Goal: Ask a question

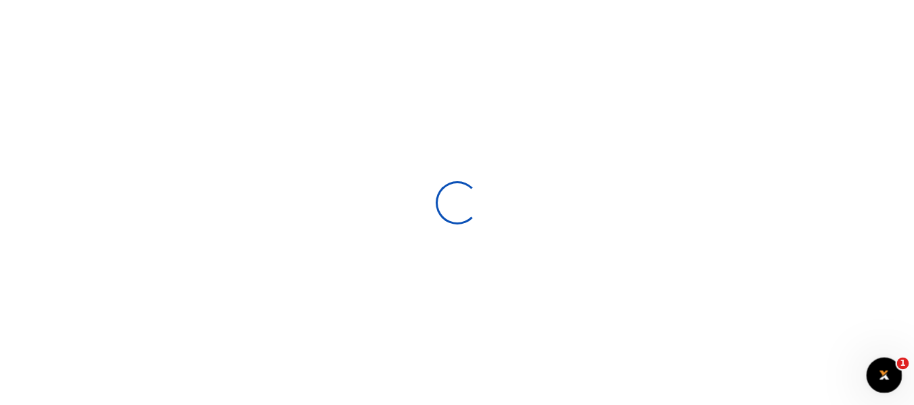
scroll to position [11, 11]
click at [889, 377] on div "Open Intercom Messenger" at bounding box center [882, 373] width 45 height 45
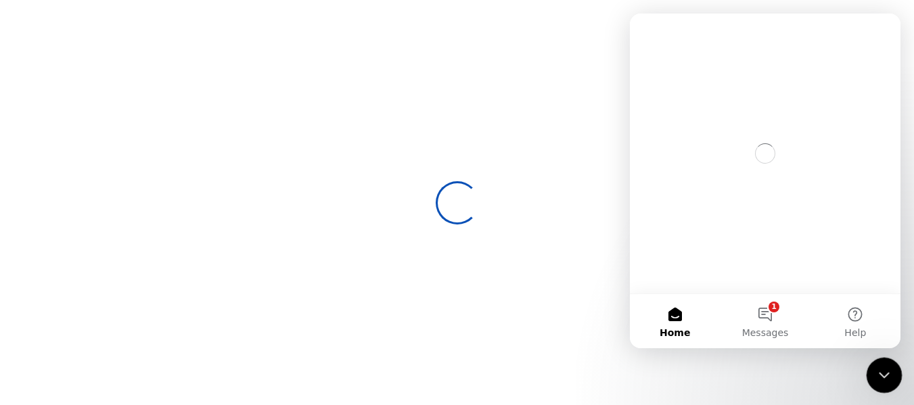
scroll to position [0, 0]
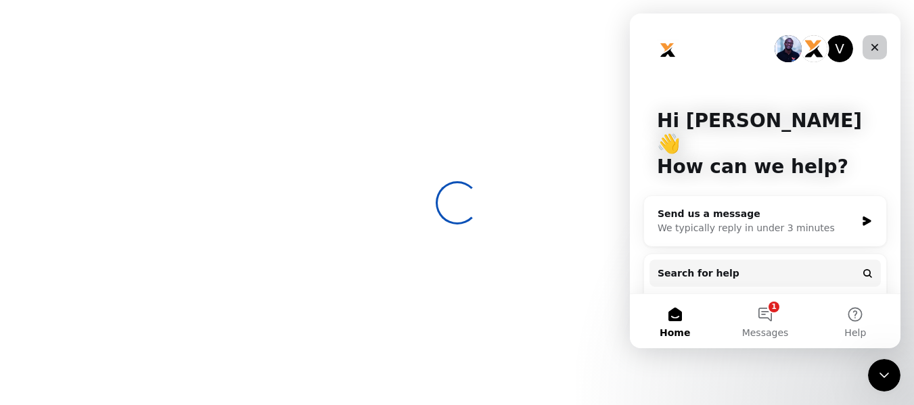
click at [870, 49] on icon "Close" at bounding box center [875, 47] width 11 height 11
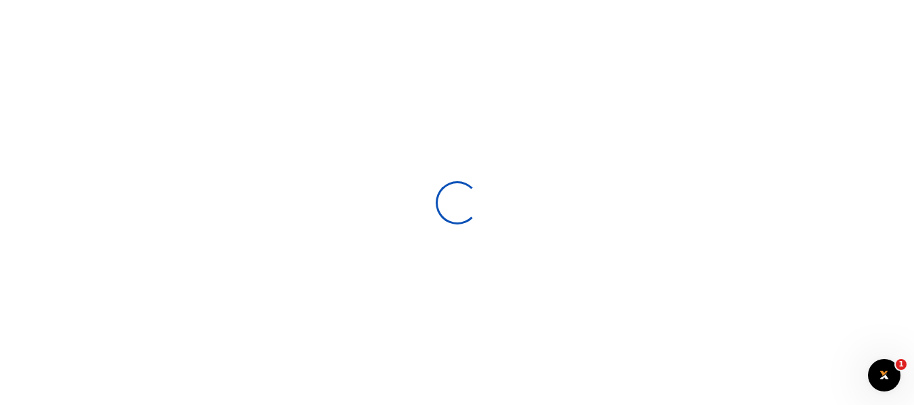
click at [750, 91] on div at bounding box center [457, 202] width 914 height 405
click at [882, 384] on div "Open Intercom Messenger" at bounding box center [882, 373] width 45 height 45
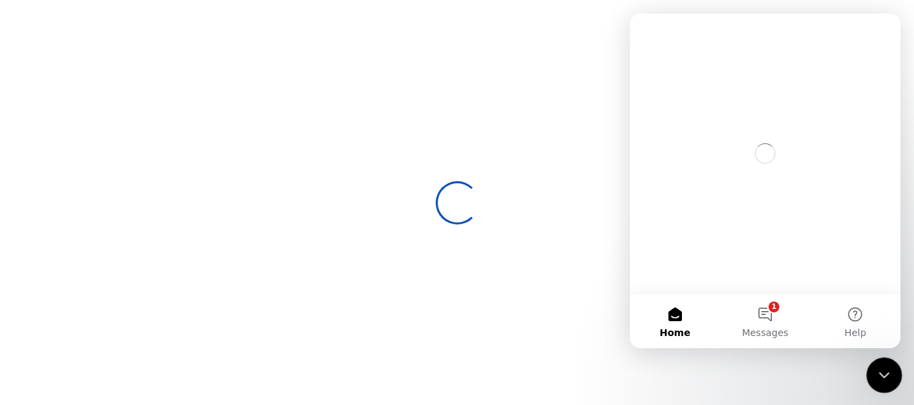
scroll to position [0, 0]
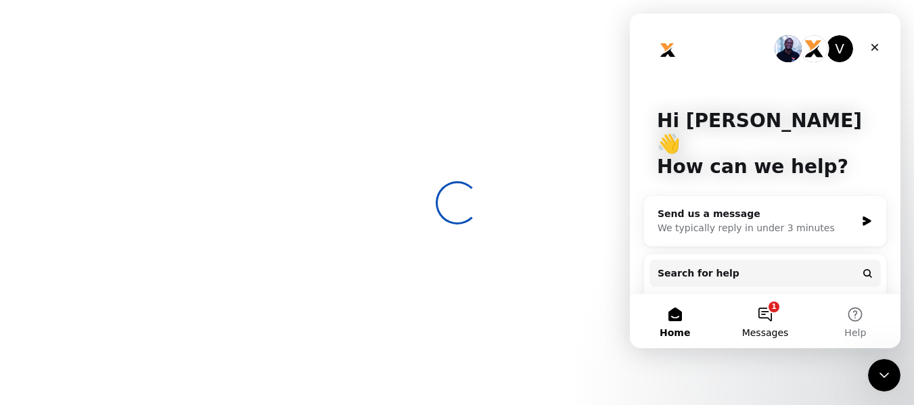
click at [771, 328] on span "Messages" at bounding box center [765, 332] width 47 height 9
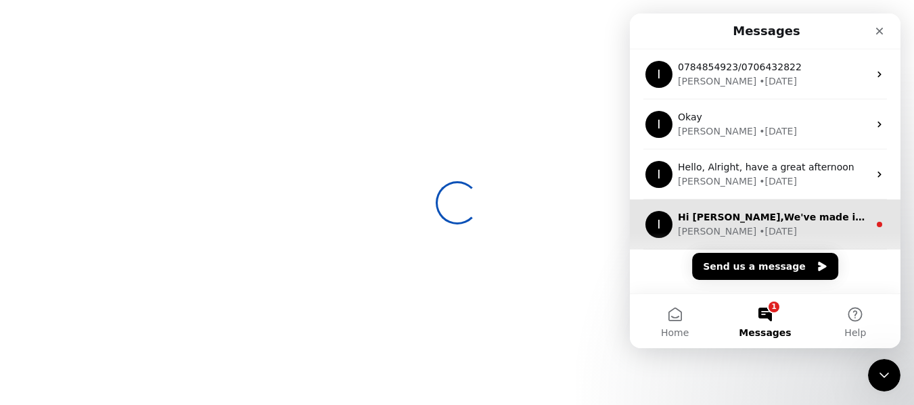
click at [708, 236] on div "Ibrahim" at bounding box center [717, 232] width 78 height 14
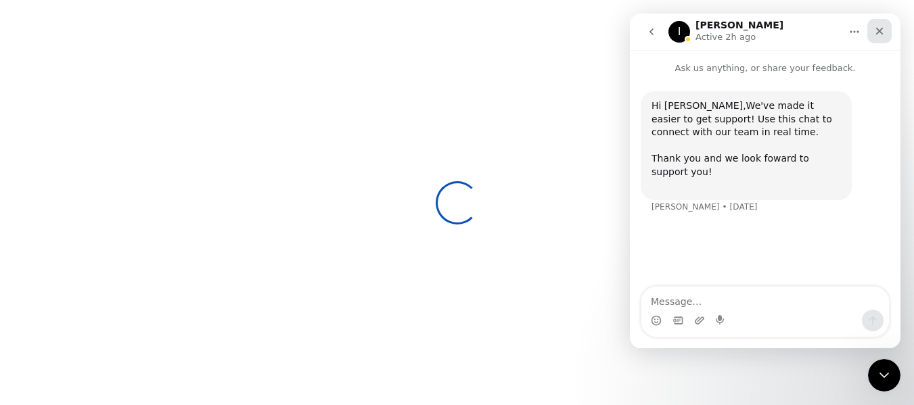
click at [887, 30] on div "Close" at bounding box center [879, 31] width 24 height 24
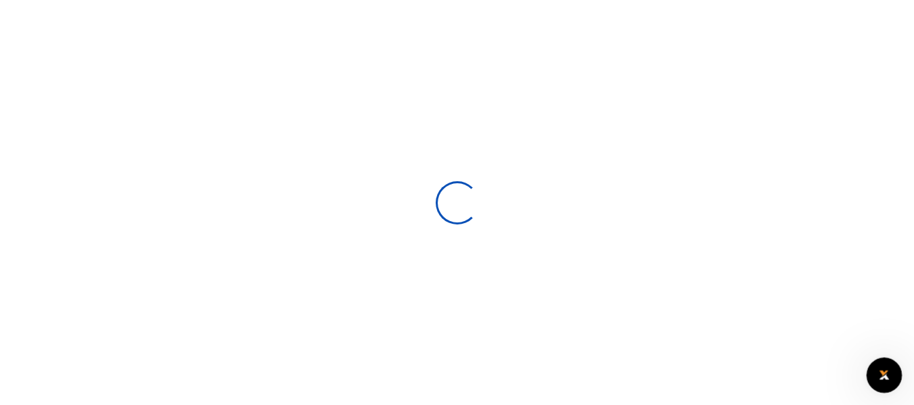
click at [877, 371] on icon "Open Intercom Messenger" at bounding box center [883, 374] width 22 height 22
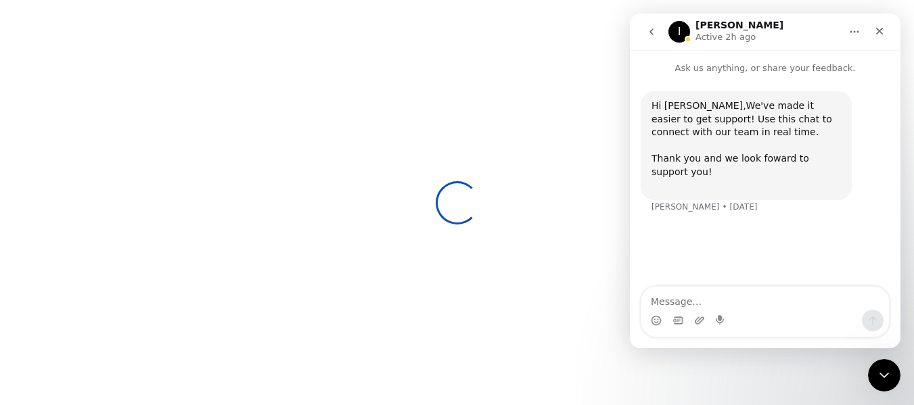
click at [645, 29] on button "go back" at bounding box center [652, 32] width 26 height 26
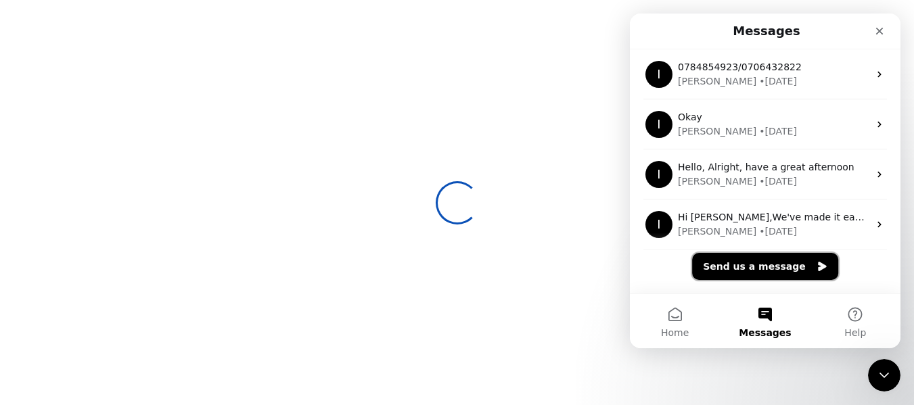
click at [759, 269] on button "Send us a message" at bounding box center [765, 266] width 146 height 27
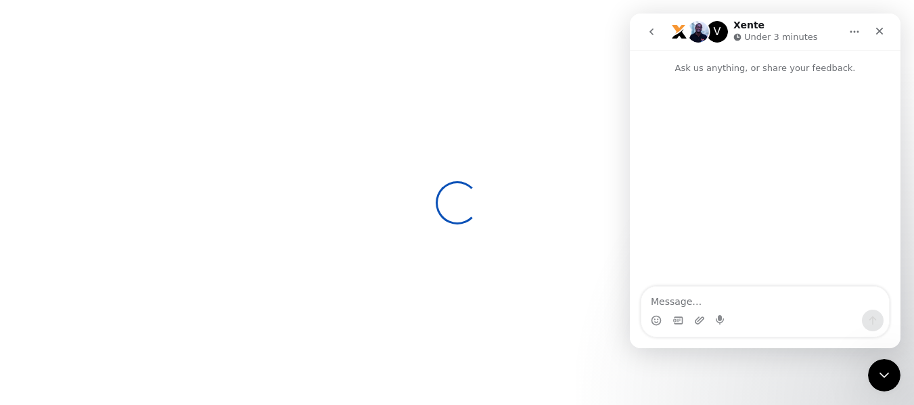
click at [737, 300] on textarea "Message…" at bounding box center [765, 298] width 248 height 23
type textarea "Hi Xente, i cant access any details, on my xente"
click at [879, 35] on icon "Close" at bounding box center [879, 31] width 11 height 11
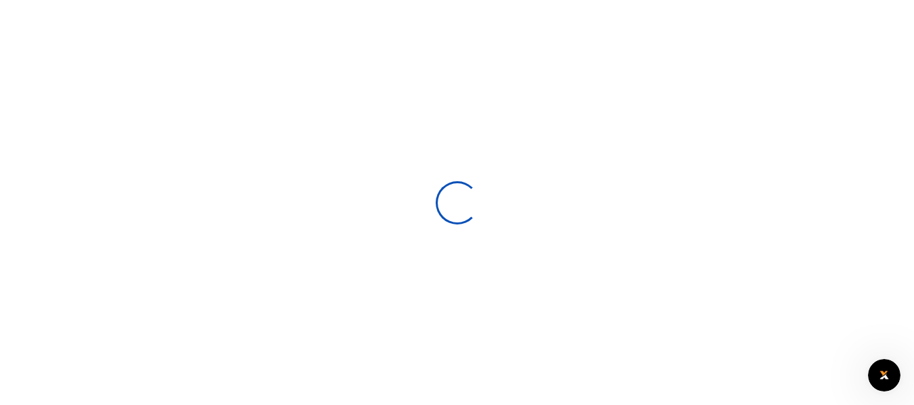
click at [549, 202] on div at bounding box center [457, 202] width 914 height 405
